Goal: Check status: Check status

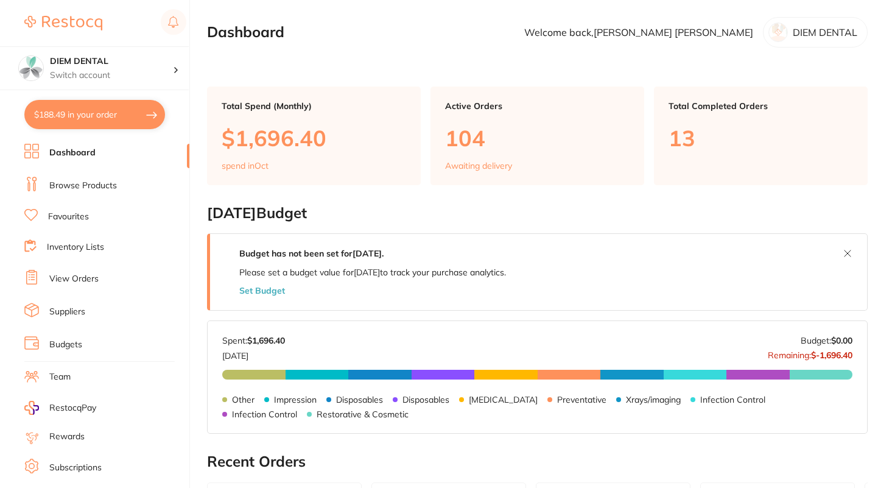
scroll to position [12, 0]
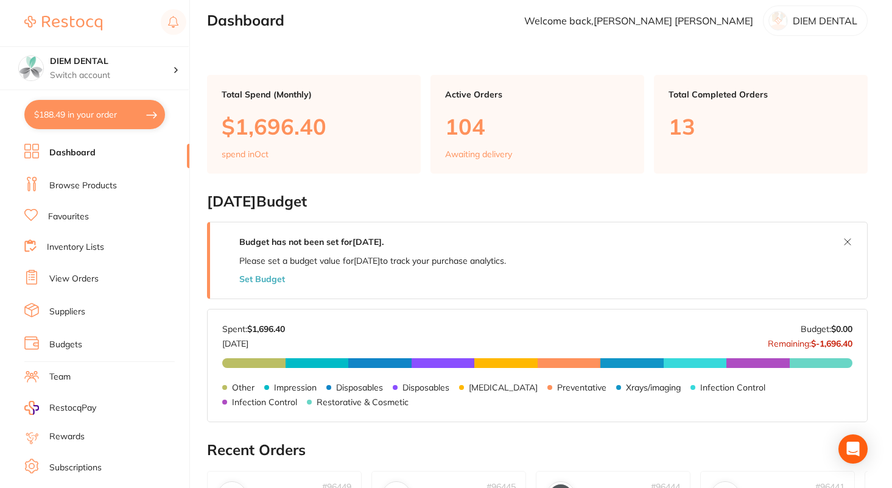
click at [95, 183] on link "Browse Products" at bounding box center [83, 186] width 68 height 12
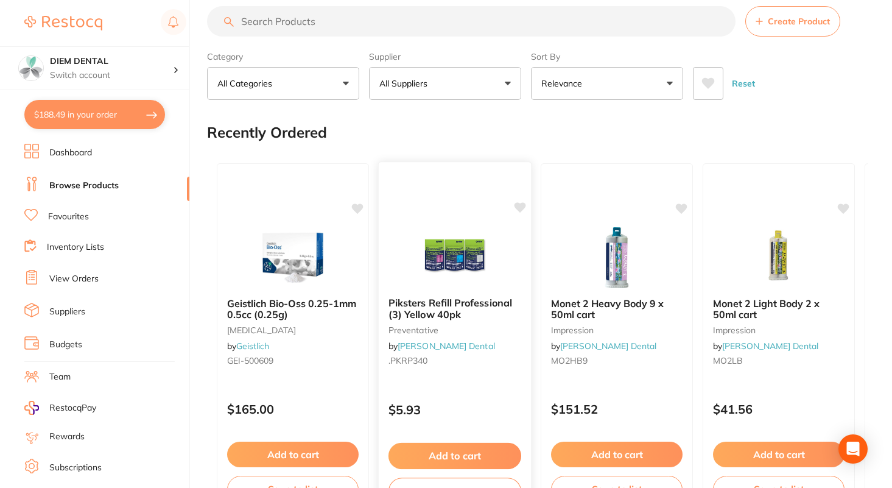
scroll to position [70, 0]
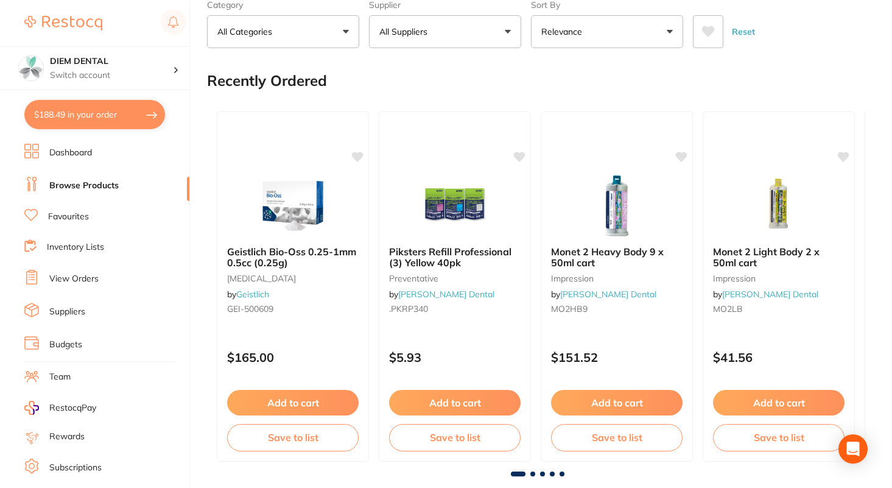
click at [80, 270] on li "View Orders" at bounding box center [106, 279] width 165 height 18
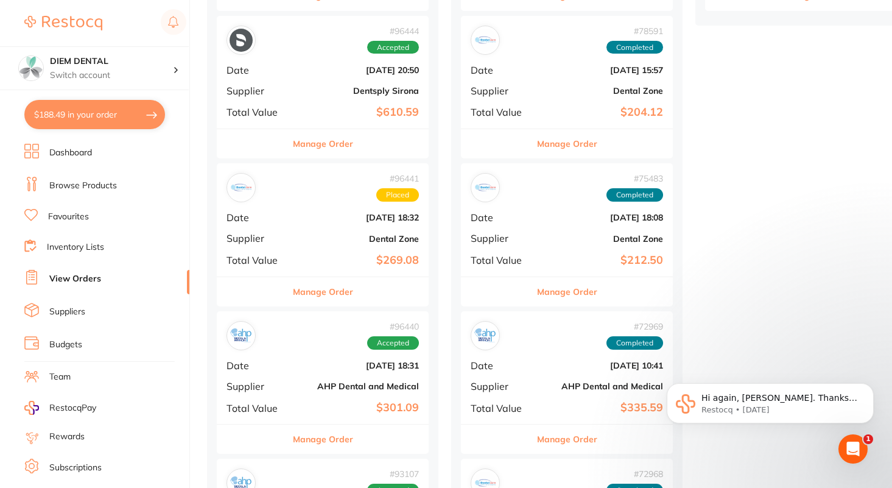
scroll to position [455, 0]
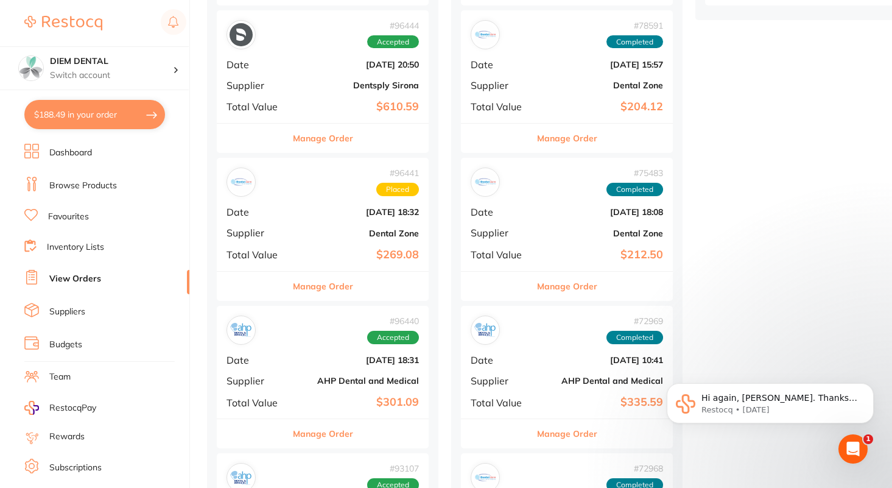
click at [577, 103] on b "$204.12" at bounding box center [602, 106] width 122 height 13
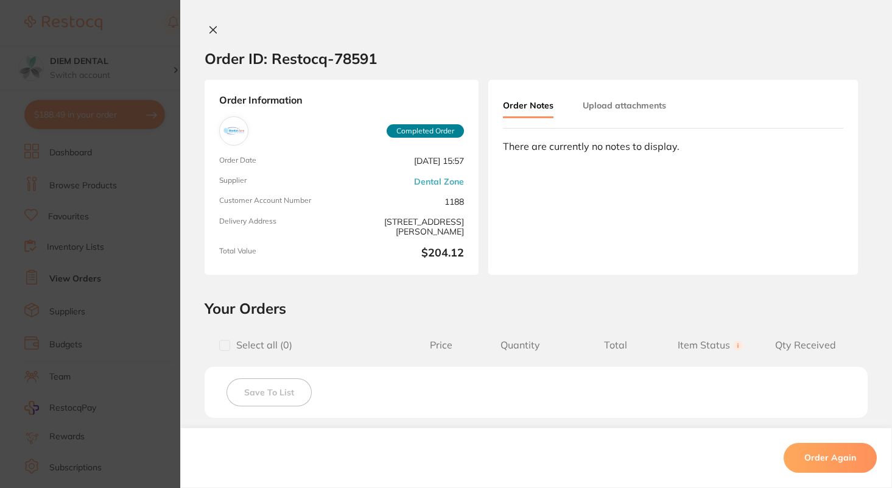
scroll to position [1, 0]
click at [209, 32] on icon at bounding box center [213, 30] width 10 height 10
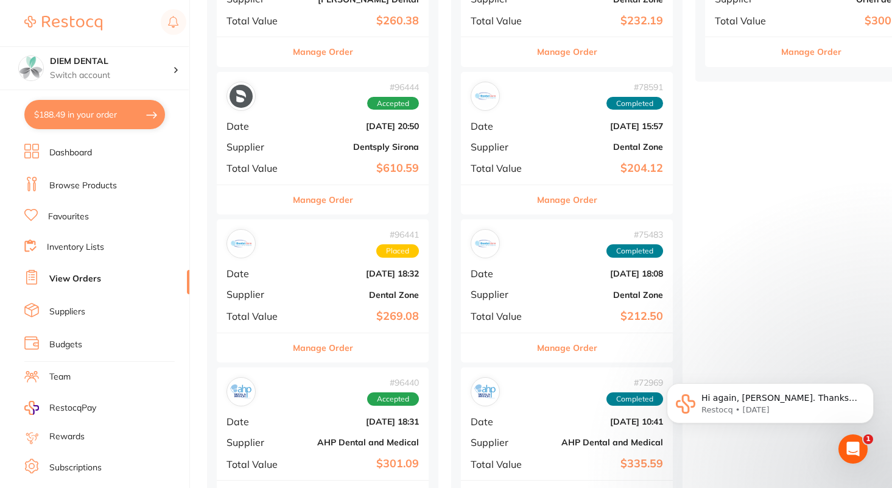
scroll to position [483, 0]
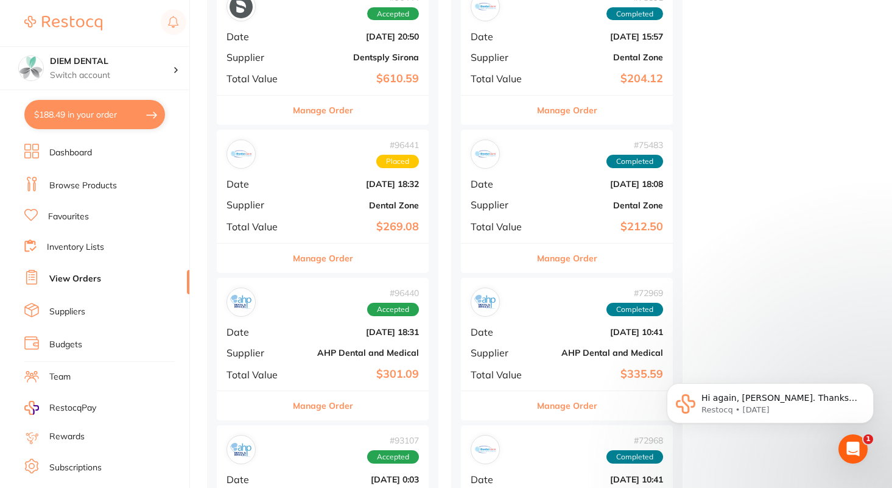
click at [334, 195] on div "# 96441 Placed Date [DATE] 18:32 Supplier Dental Zone Total Value $269.08" at bounding box center [323, 186] width 212 height 113
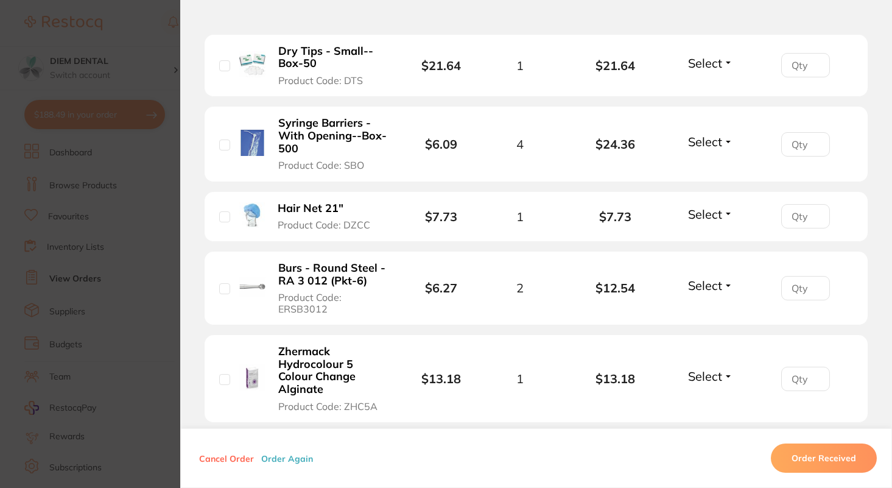
scroll to position [636, 0]
